Goal: Task Accomplishment & Management: Use online tool/utility

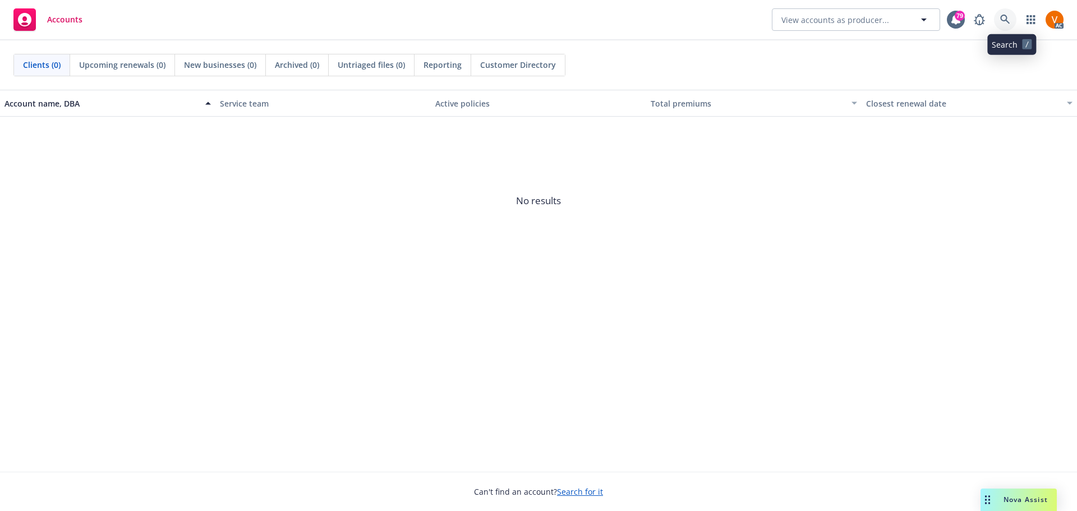
click at [1010, 19] on icon at bounding box center [1005, 20] width 10 height 10
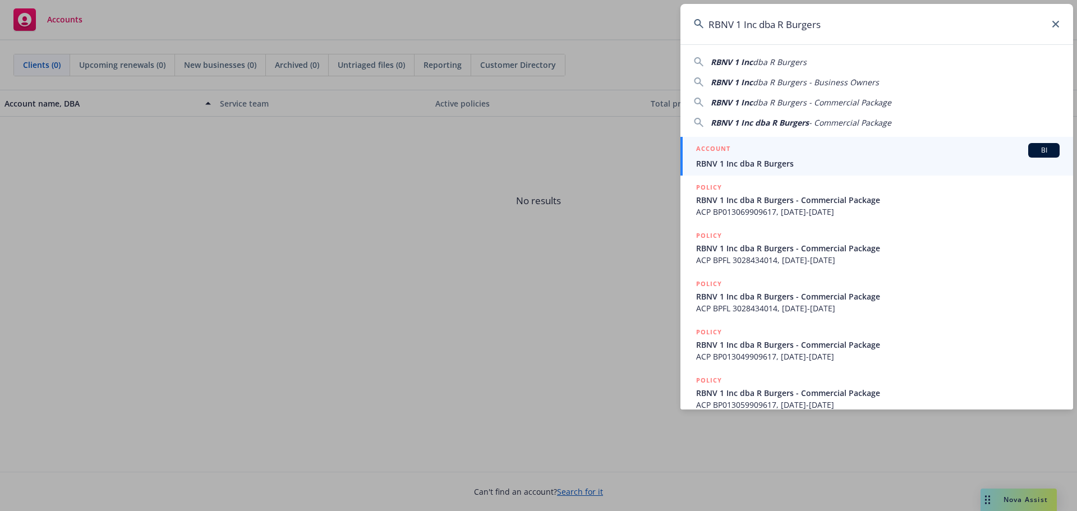
type input "RBNV 1 Inc dba R Burgers"
click at [745, 158] on span "RBNV 1 Inc dba R Burgers" at bounding box center [878, 164] width 364 height 12
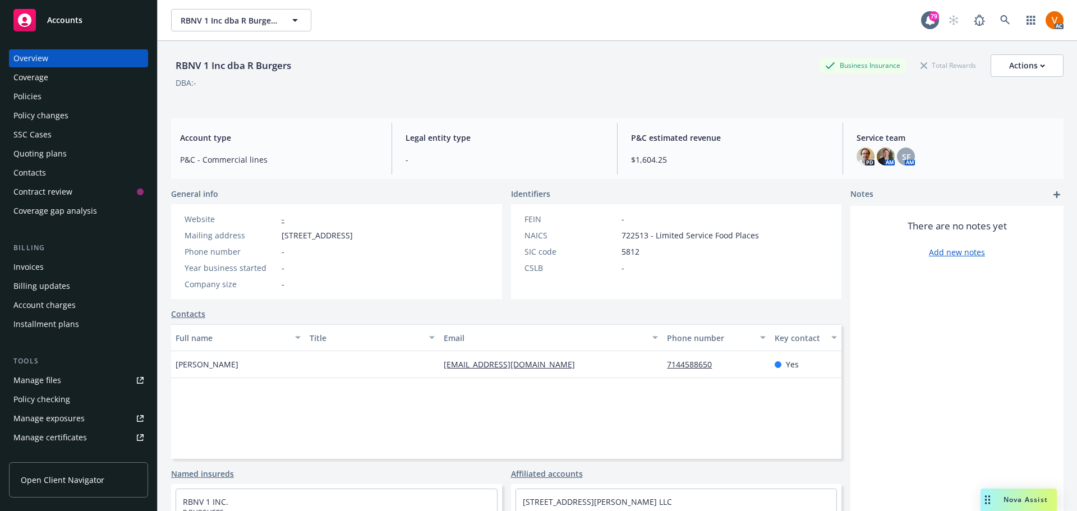
click at [47, 88] on div "Policies" at bounding box center [78, 97] width 130 height 18
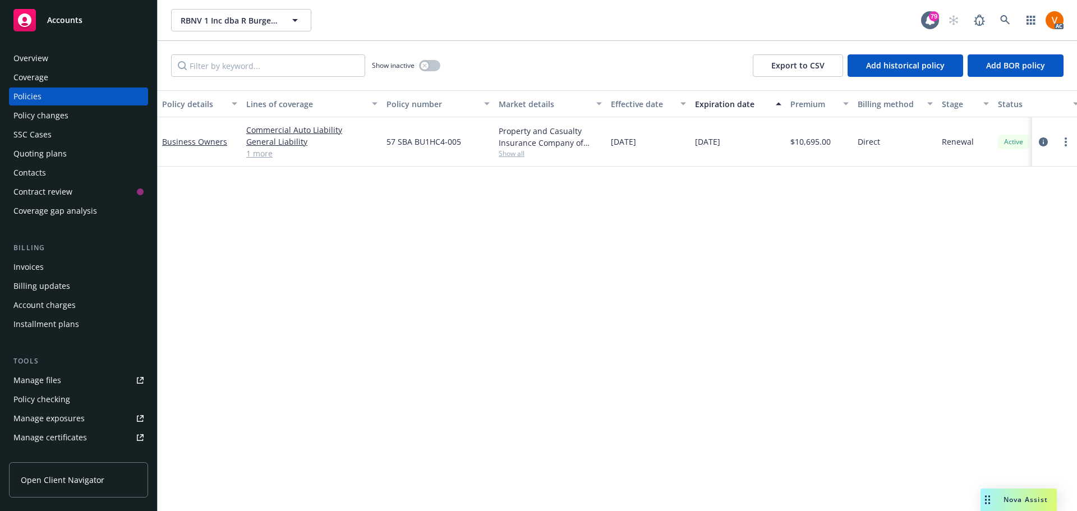
click at [422, 136] on span "57 SBA BU1HC4-005" at bounding box center [424, 142] width 75 height 12
drag, startPoint x: 385, startPoint y: 132, endPoint x: 443, endPoint y: 135, distance: 58.4
click at [443, 135] on div "57 SBA BU1HC4-005" at bounding box center [438, 141] width 112 height 49
copy span "57 SBA BU1HC4"
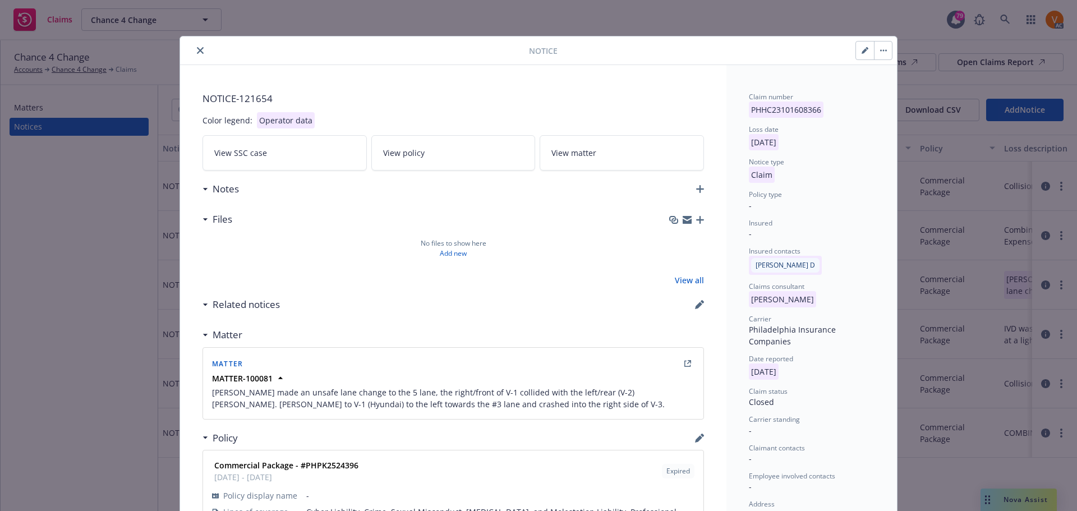
click at [871, 49] on button "button" at bounding box center [865, 51] width 18 height 18
select select "closed"
select select "CLAIM"
select select "non-applicable"
select select "COLLISION"
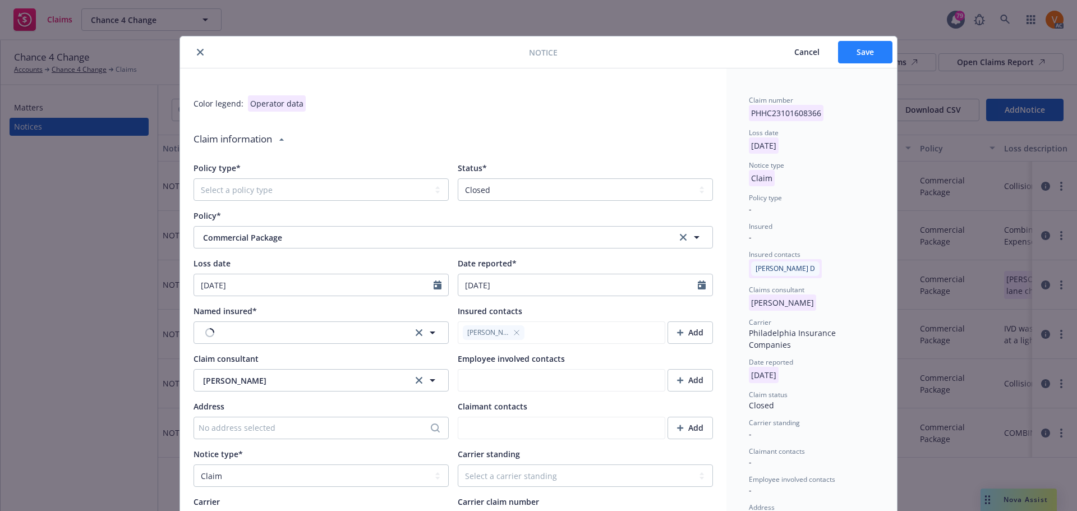
type textarea "x"
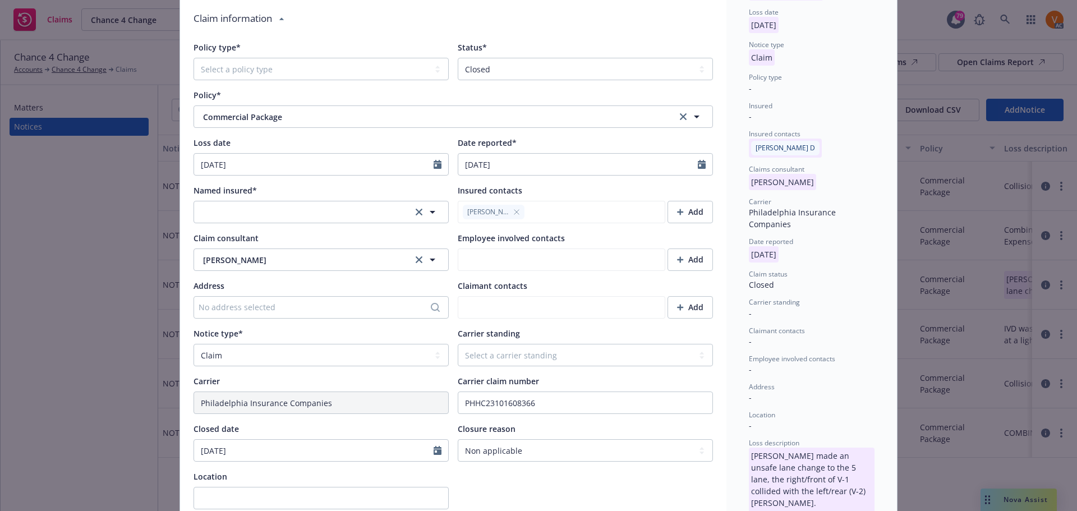
scroll to position [224, 0]
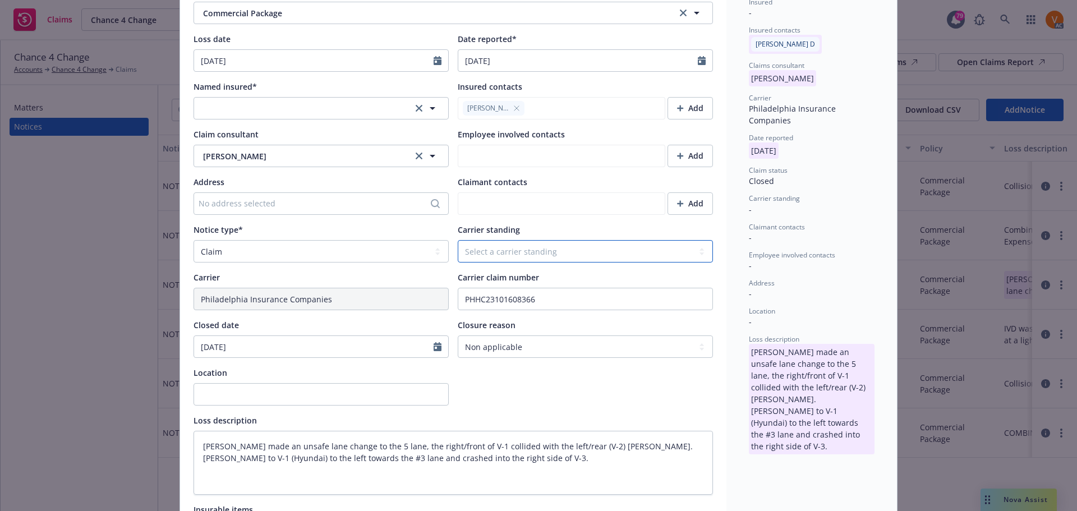
click at [512, 240] on select "Select a carrier standing Closed Not submitted Open Reopened Subrogated Withdra…" at bounding box center [585, 251] width 255 height 22
select select "CLOSED"
click at [458, 240] on select "Select a carrier standing Closed Not submitted Open Reopened Subrogated Withdra…" at bounding box center [585, 251] width 255 height 22
type textarea "x"
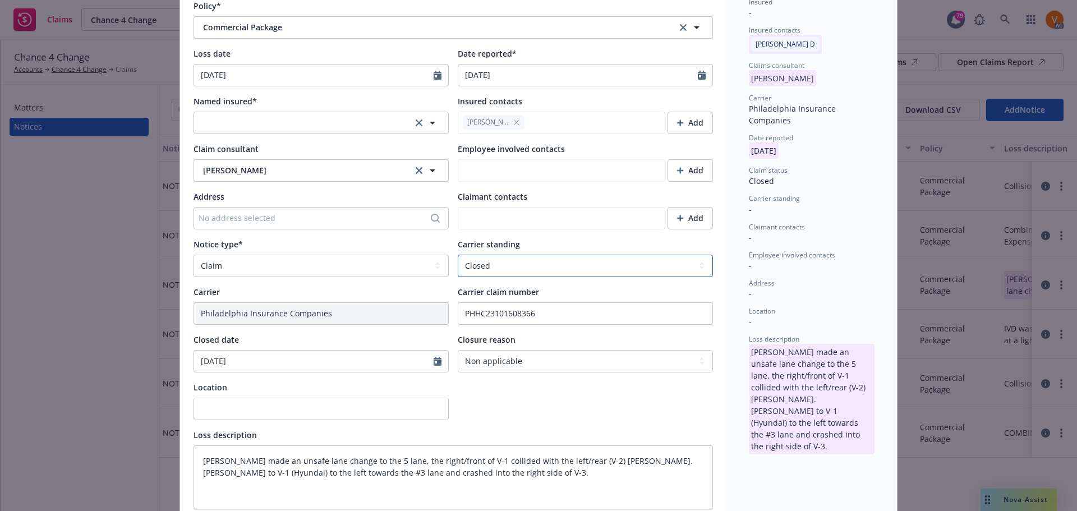
scroll to position [238, 0]
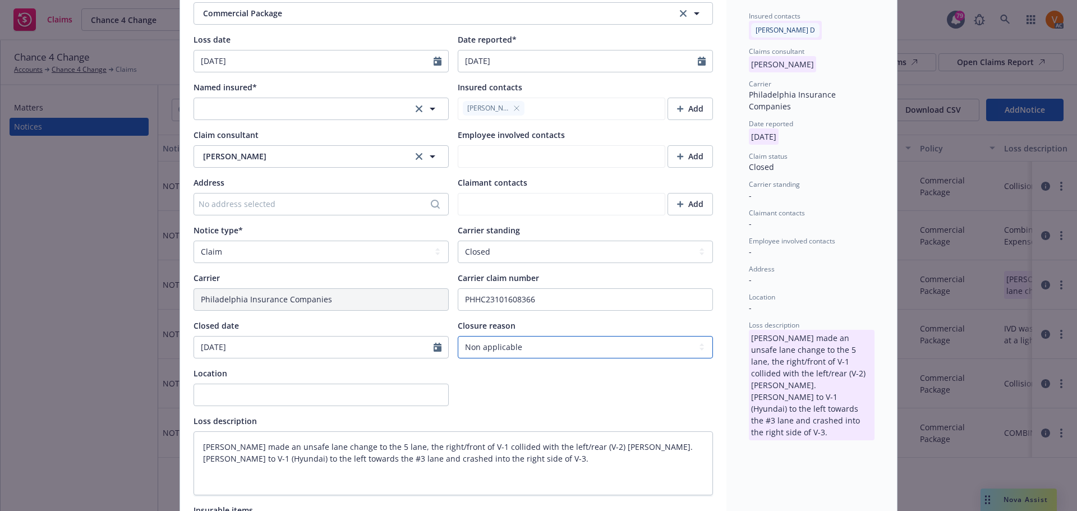
click at [505, 336] on select "Select claim closure reason Administrative closure Closed Closed no liability f…" at bounding box center [585, 347] width 255 height 22
select select "settled"
click at [458, 336] on select "Select claim closure reason Administrative closure Closed Closed no liability f…" at bounding box center [585, 347] width 255 height 22
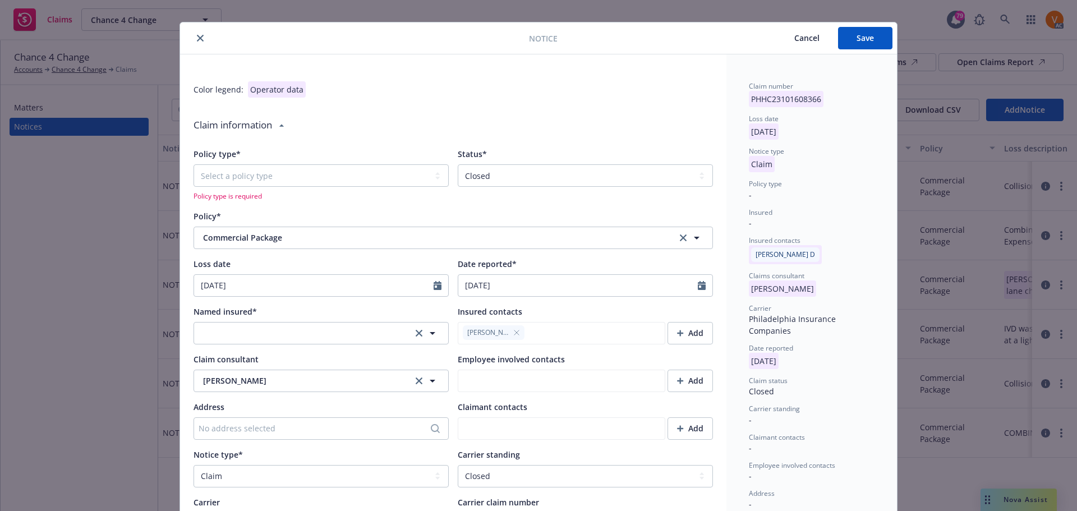
scroll to position [0, 0]
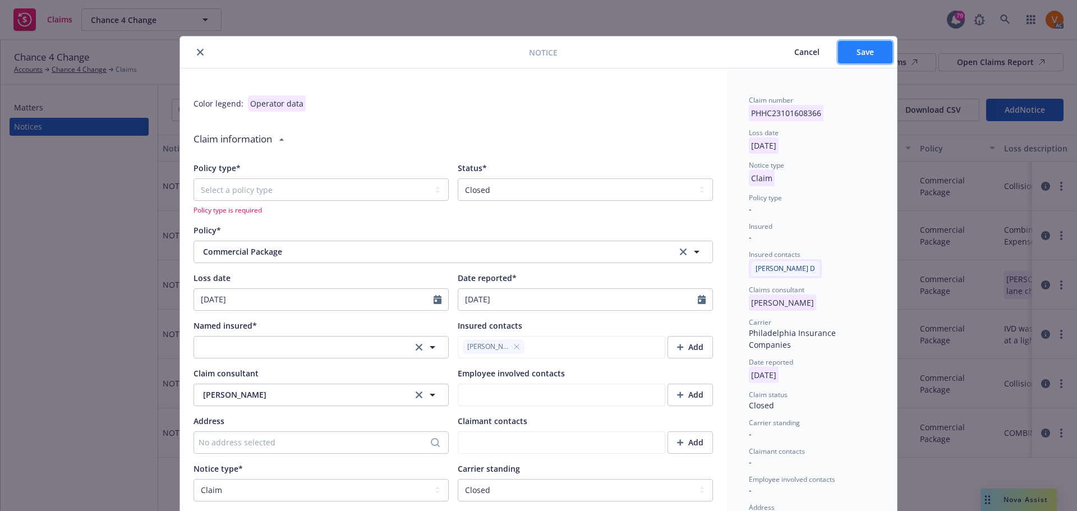
click at [857, 54] on span "Save" at bounding box center [865, 52] width 17 height 11
click at [860, 49] on span "Save" at bounding box center [865, 52] width 17 height 11
type textarea "x"
click at [321, 180] on select "Select a policy type Auto Auto physical damage BTA Builders risk Business auto …" at bounding box center [321, 189] width 255 height 22
select select "AUTO"
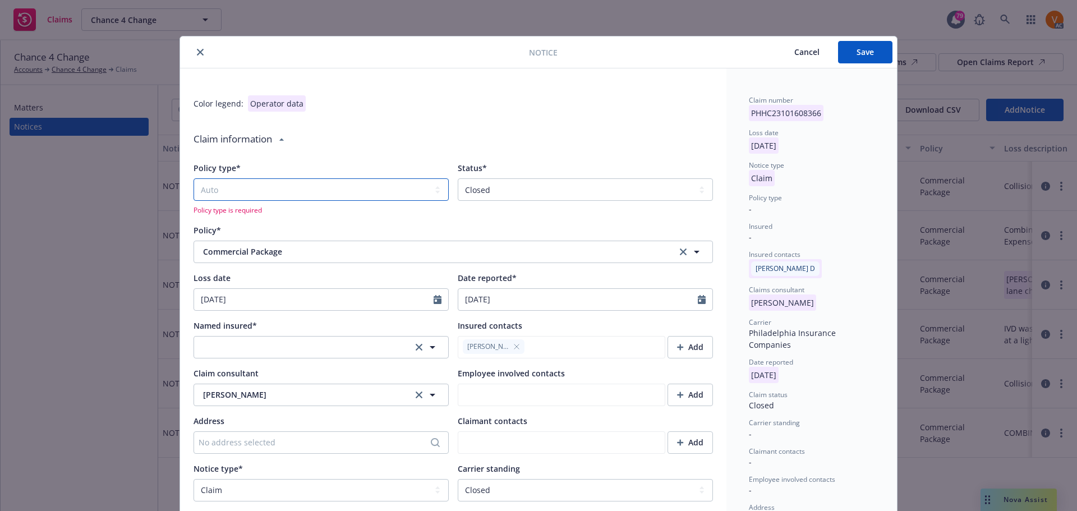
click at [194, 178] on select "Select a policy type Auto Auto physical damage BTA Builders risk Business auto …" at bounding box center [321, 189] width 255 height 22
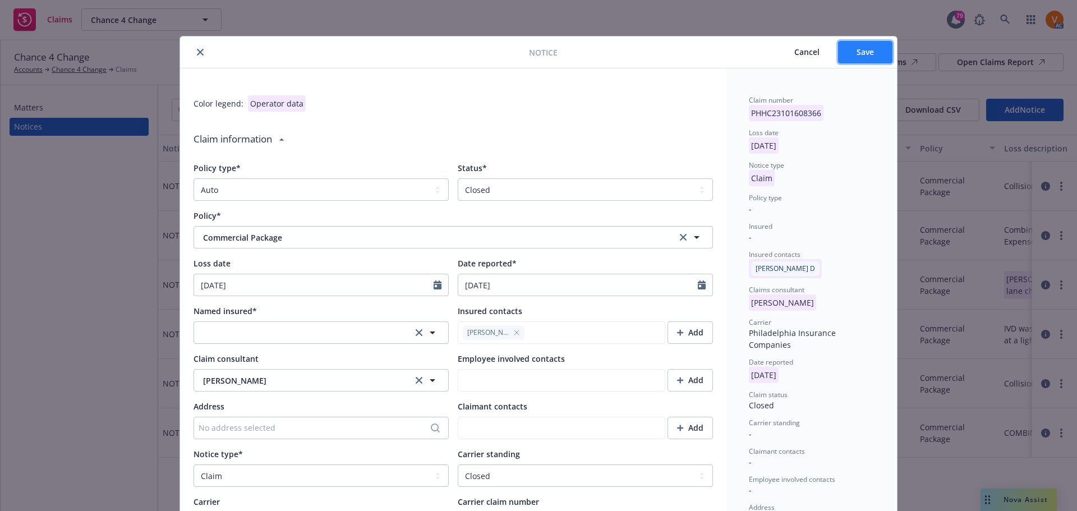
click at [840, 47] on button "Save" at bounding box center [865, 52] width 54 height 22
type textarea "x"
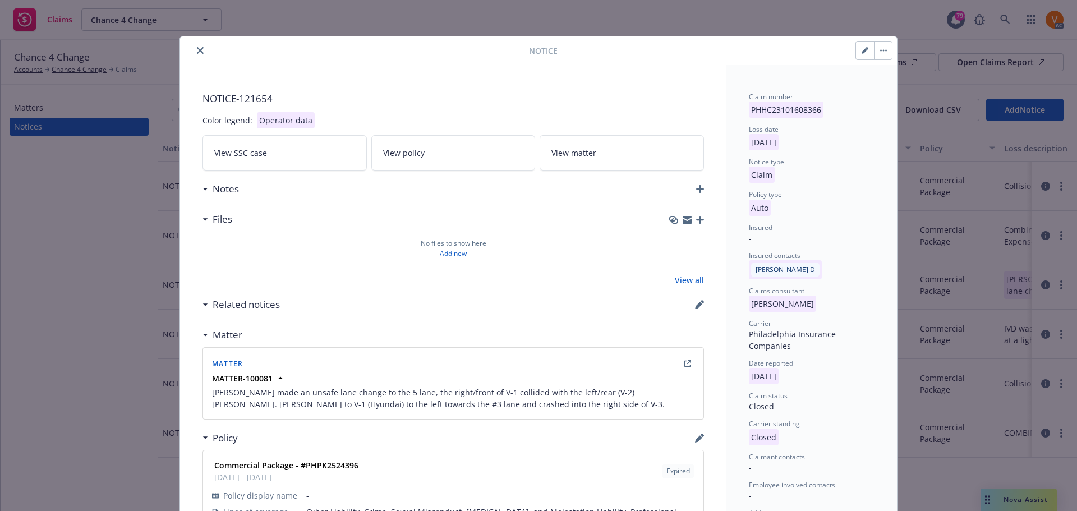
click at [197, 49] on icon "close" at bounding box center [200, 50] width 7 height 7
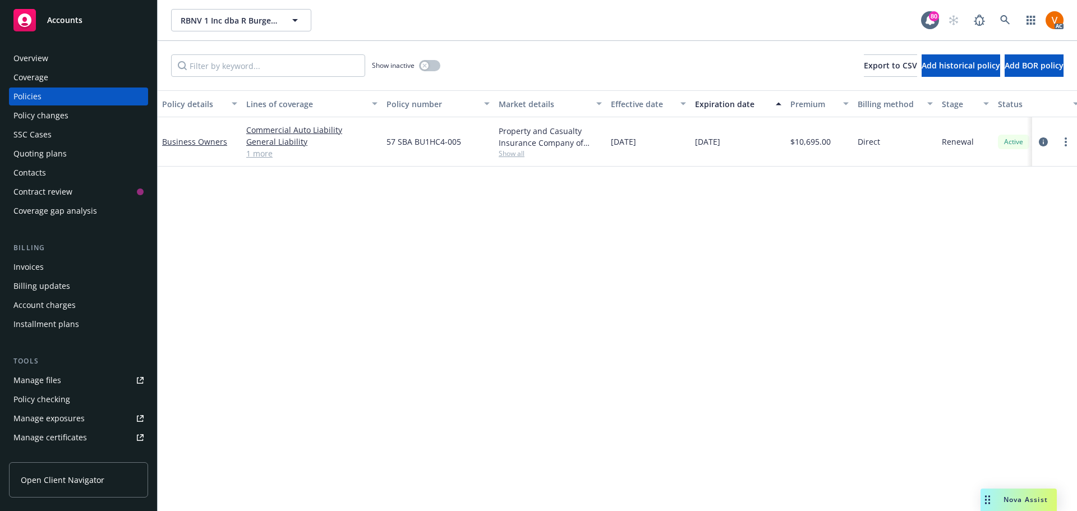
click at [1017, 495] on div "Nova Assist" at bounding box center [1019, 500] width 76 height 22
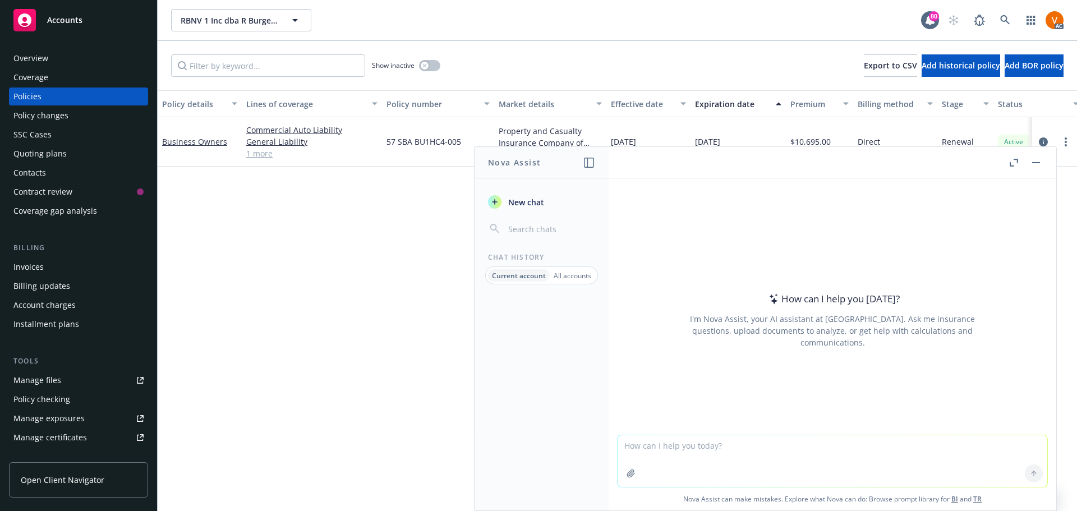
click at [862, 449] on textarea at bounding box center [833, 461] width 430 height 52
paste textarea "Hi Jeff, I am from Newfront Claims Team and I work with Samantha. If you just o…"
type textarea "correct grammar: Hi Jeff, I am from Newfront Claims Team and I work with Samant…"
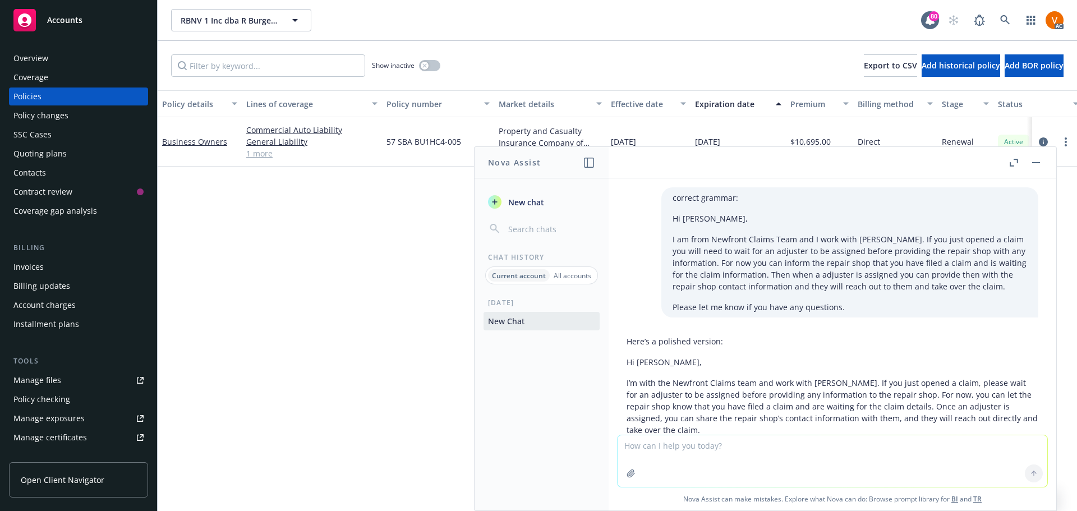
scroll to position [64, 0]
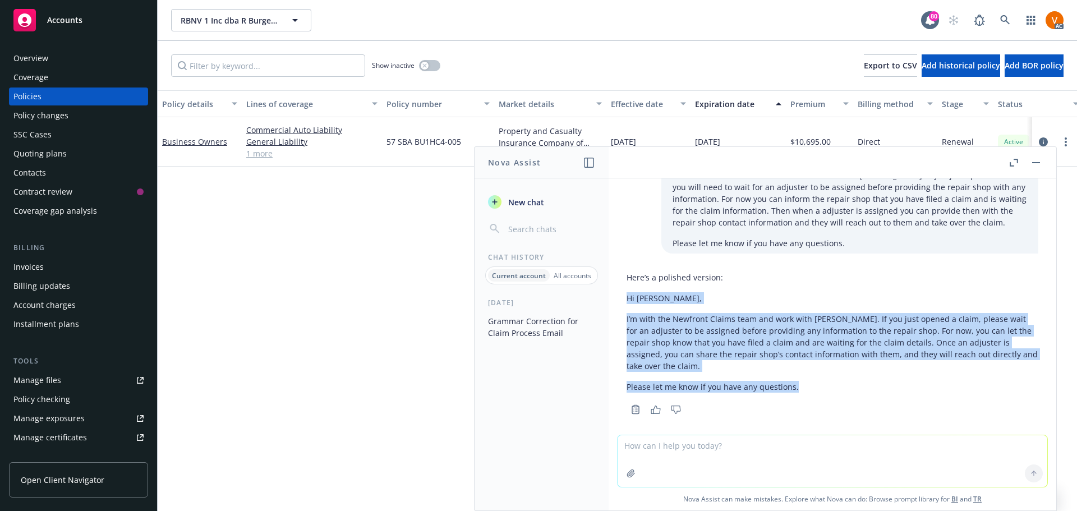
drag, startPoint x: 795, startPoint y: 383, endPoint x: 614, endPoint y: 302, distance: 198.4
click at [614, 302] on div "correct grammar: Hi Jeff, I am from Newfront Claims Team and I work with Samant…" at bounding box center [833, 306] width 448 height 256
copy div "Hi Jeff, I’m with the Newfront Claims team and work with Samantha. If you just …"
